Goal: Task Accomplishment & Management: Manage account settings

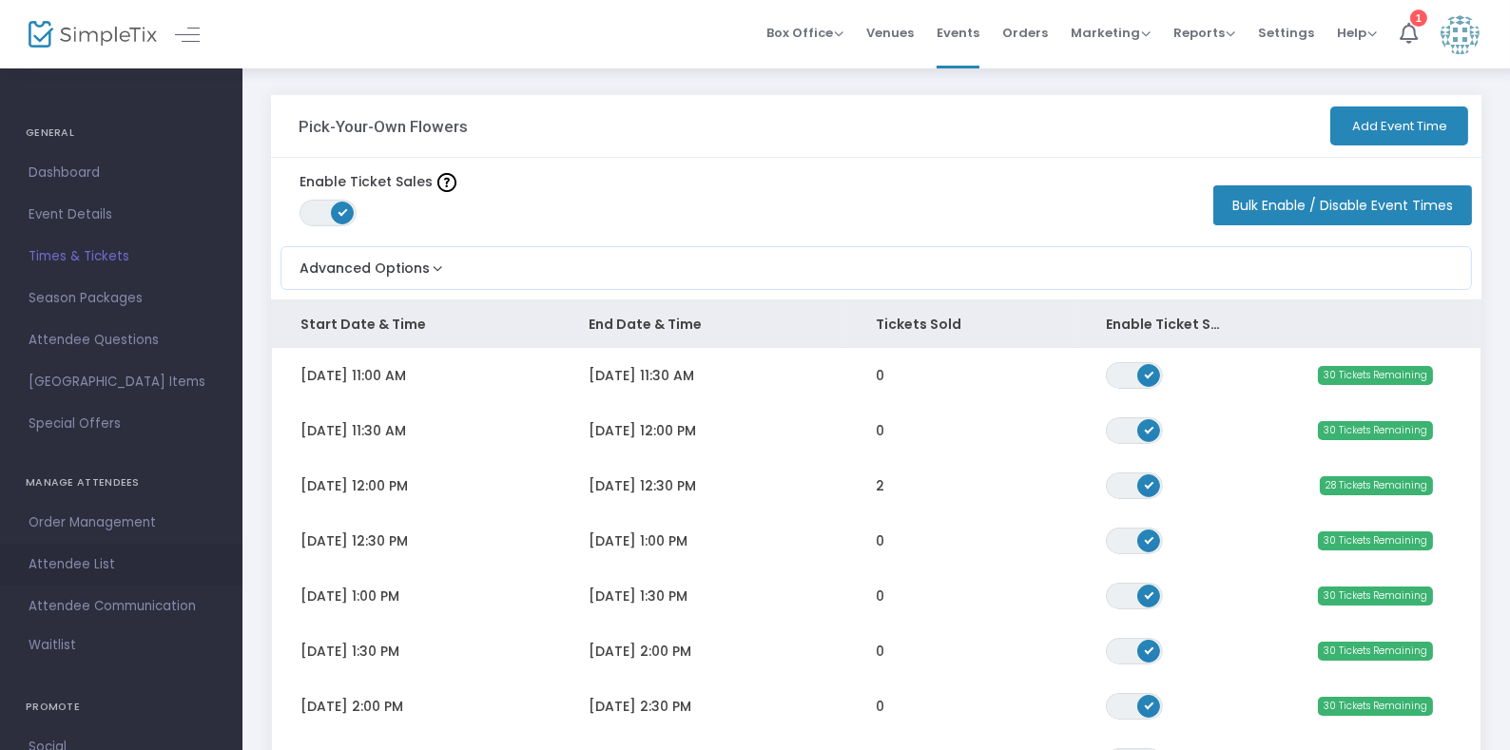
click at [90, 552] on span "Attendee List" at bounding box center [121, 564] width 185 height 25
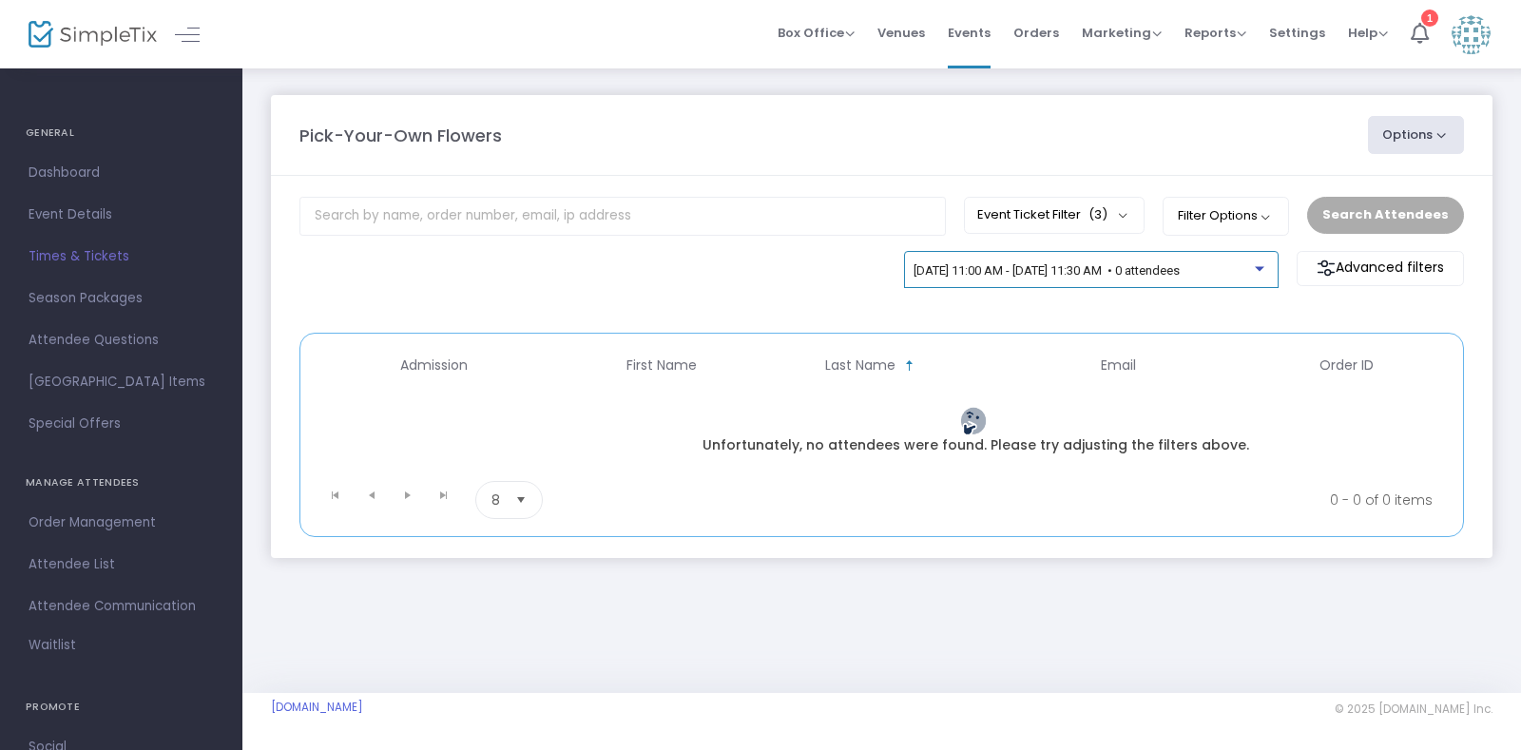
click at [1258, 267] on div at bounding box center [1260, 268] width 10 height 5
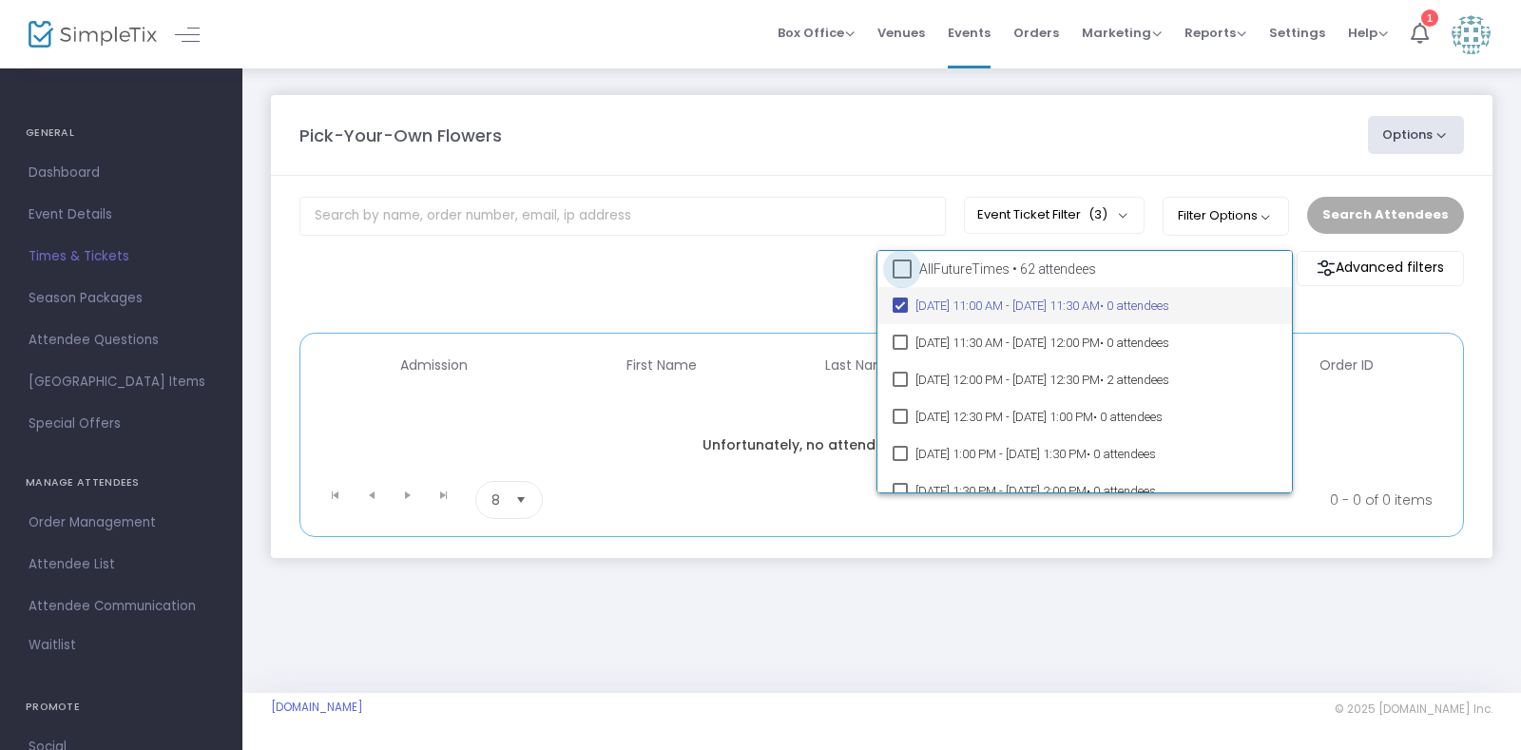
click at [896, 270] on span at bounding box center [902, 269] width 19 height 19
click at [901, 279] on input "All Future Times • 62 attendees" at bounding box center [901, 279] width 1 height 1
checkbox input "true"
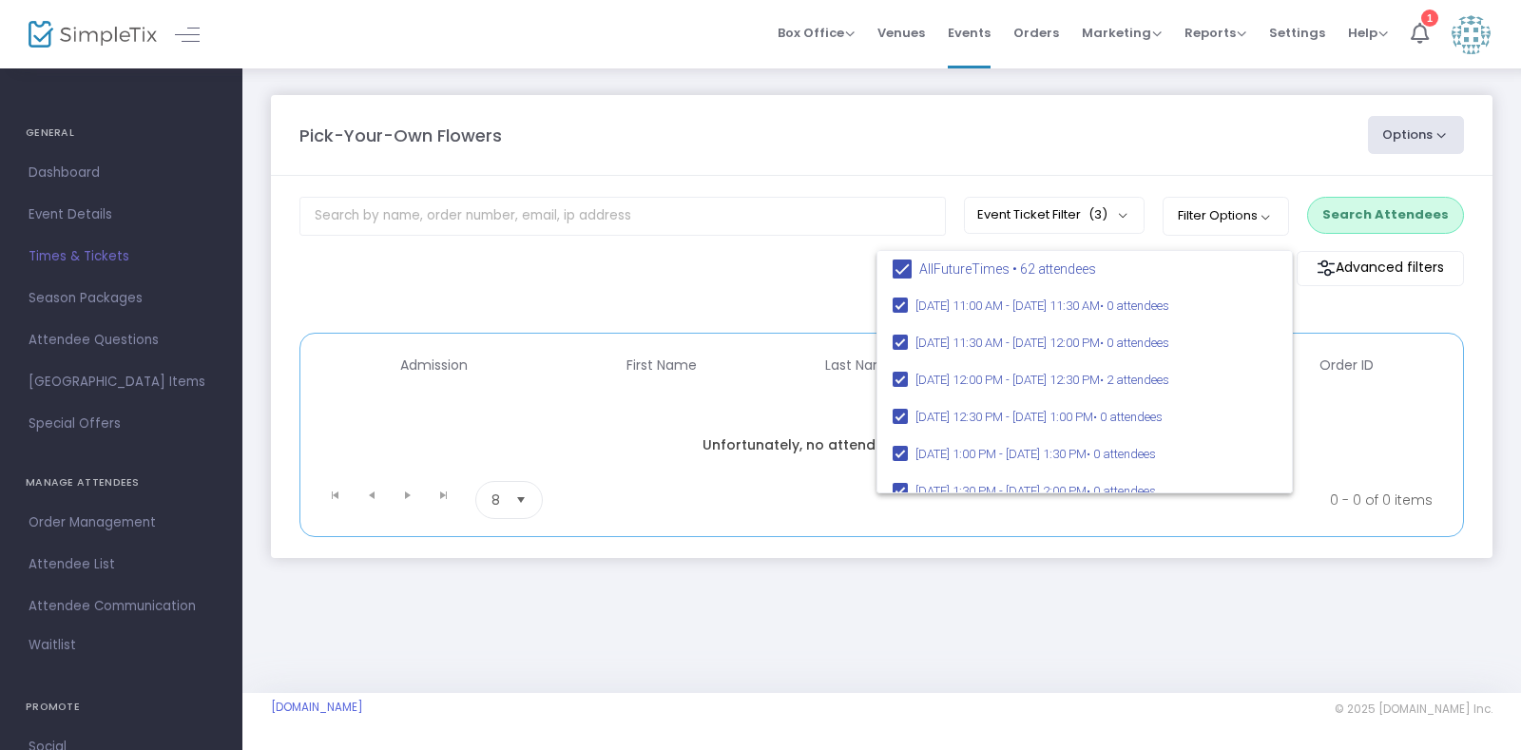
click at [801, 272] on div at bounding box center [760, 375] width 1521 height 750
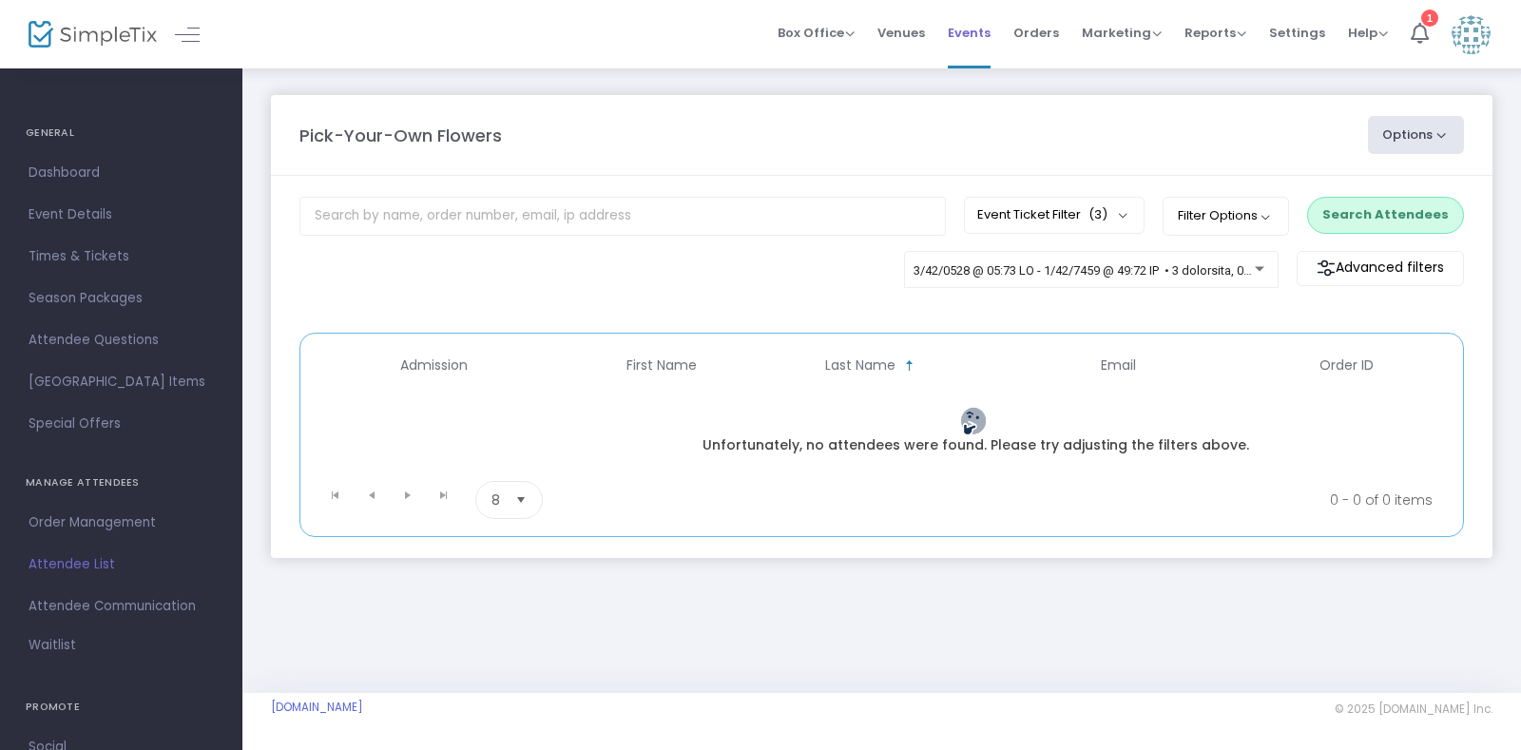
click at [969, 29] on span "Events" at bounding box center [969, 33] width 43 height 48
